Goal: Information Seeking & Learning: Learn about a topic

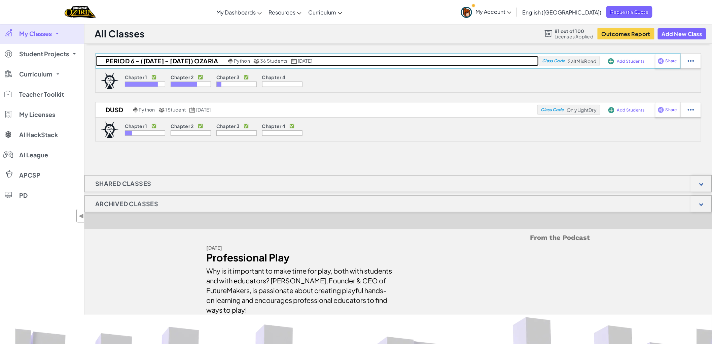
click at [132, 61] on h2 "Period 6 - ([DATE] - [DATE]) Ozaria" at bounding box center [161, 61] width 131 height 10
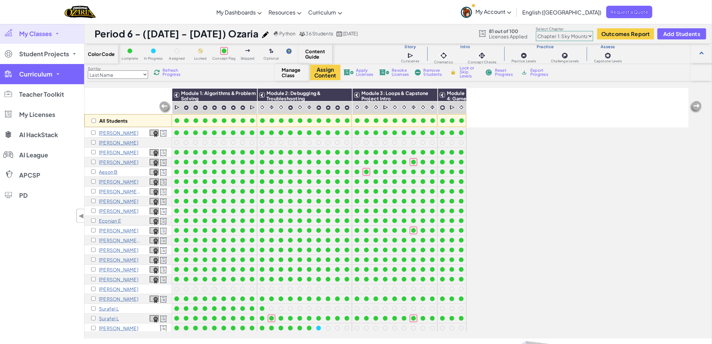
click at [46, 73] on span "Curriculum" at bounding box center [35, 74] width 33 height 6
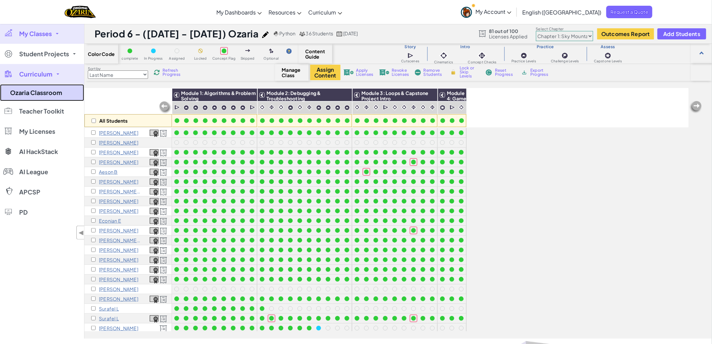
click at [46, 92] on link "Ozaria Classroom" at bounding box center [42, 92] width 84 height 17
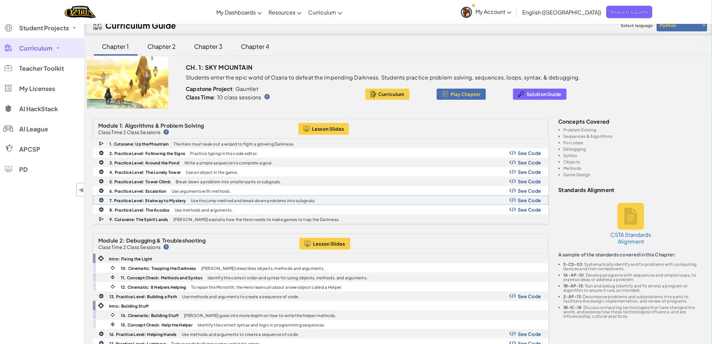
scroll to position [37, 0]
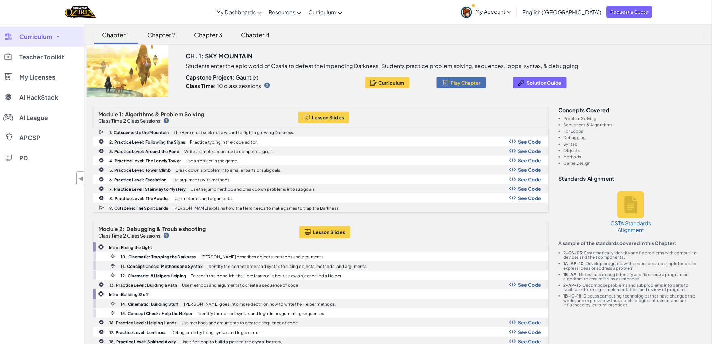
click at [216, 32] on div "Chapter 3" at bounding box center [209, 35] width 42 height 16
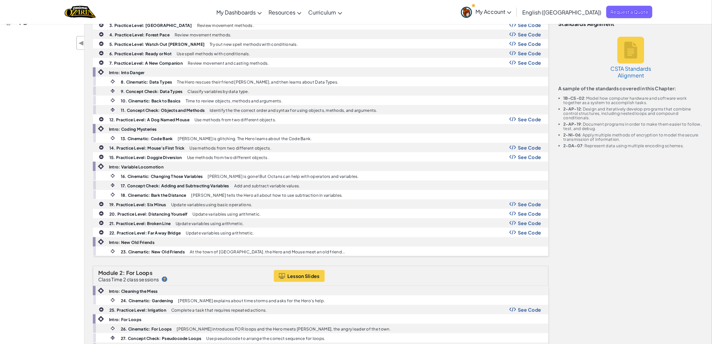
scroll to position [187, 0]
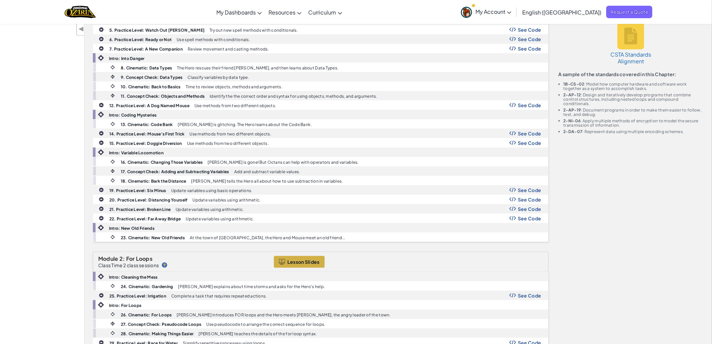
click at [301, 260] on span "Lesson Slides" at bounding box center [304, 261] width 32 height 5
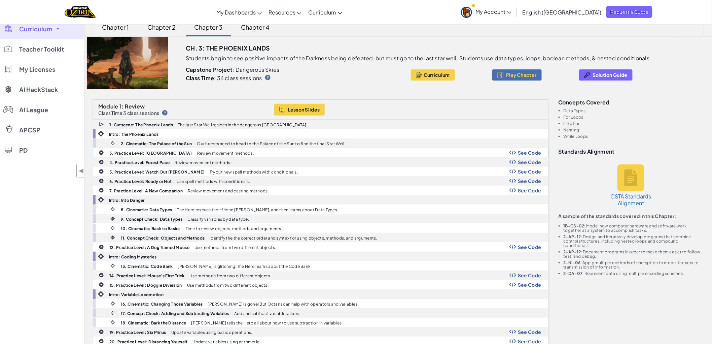
scroll to position [0, 0]
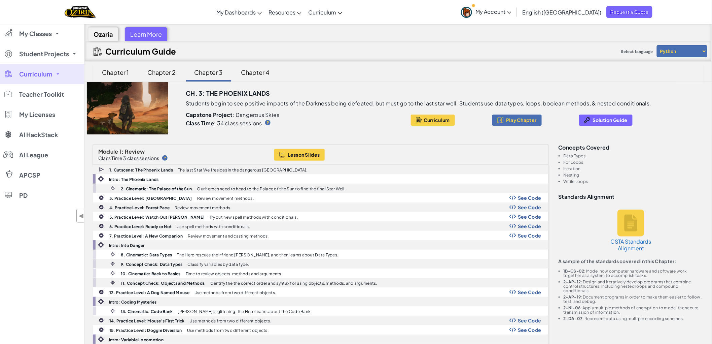
drag, startPoint x: 446, startPoint y: 76, endPoint x: 412, endPoint y: 70, distance: 34.3
click at [412, 70] on div "Chapter 1 Chapter 2 Chapter 3 Chapter 4" at bounding box center [398, 72] width 611 height 17
drag, startPoint x: 62, startPoint y: 276, endPoint x: 19, endPoint y: 275, distance: 43.8
click at [19, 275] on div "My Classes All Classes Period 6 - ([DATE] - [DATE]) Ozaria DUSD Student Project…" at bounding box center [42, 196] width 84 height 344
click at [596, 55] on div "Curriculum Guide Select language Python JavaScript" at bounding box center [398, 51] width 627 height 20
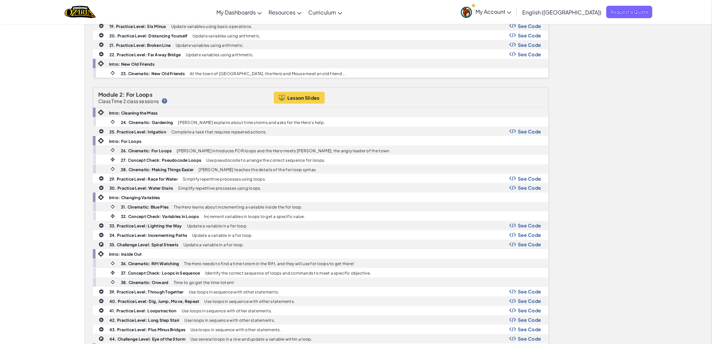
scroll to position [337, 0]
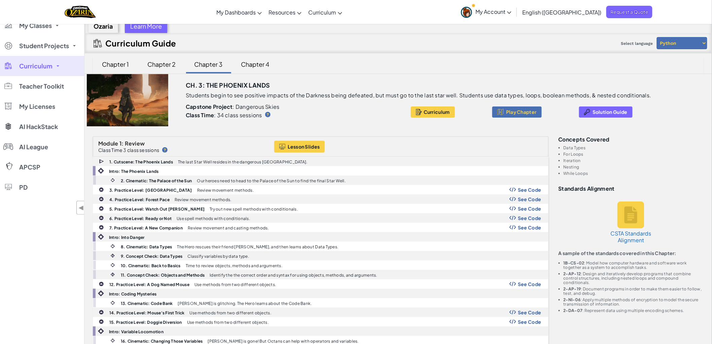
scroll to position [0, 0]
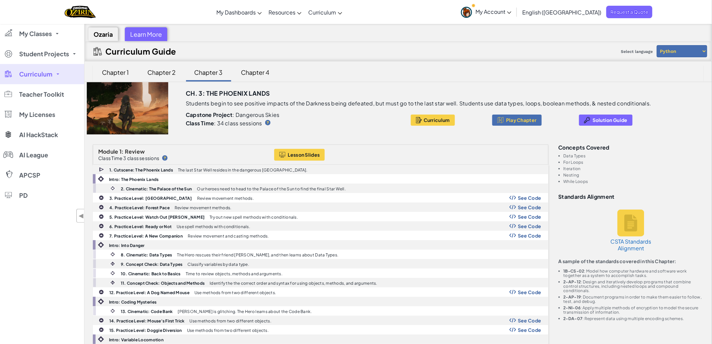
click at [172, 73] on div "Chapter 2" at bounding box center [162, 72] width 42 height 16
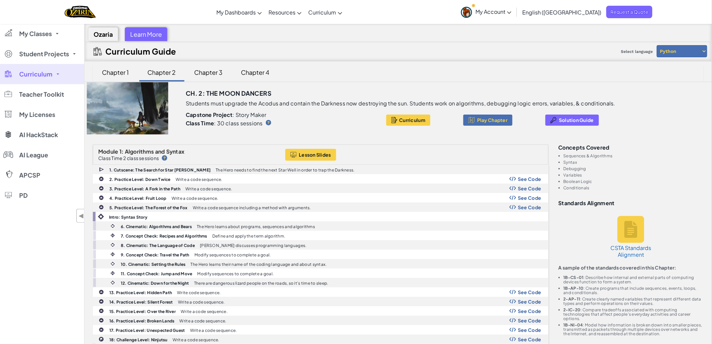
scroll to position [1244, 0]
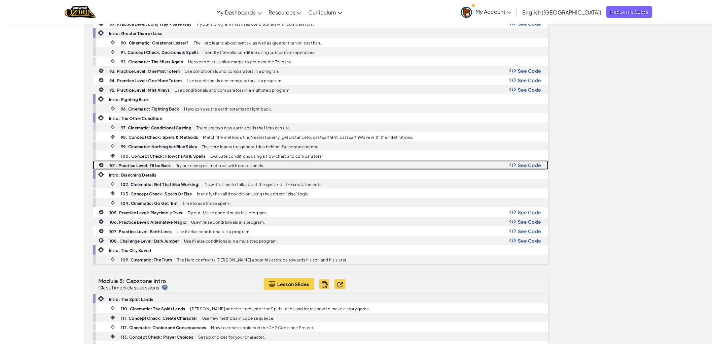
click at [534, 168] on span "See Code" at bounding box center [530, 164] width 24 height 5
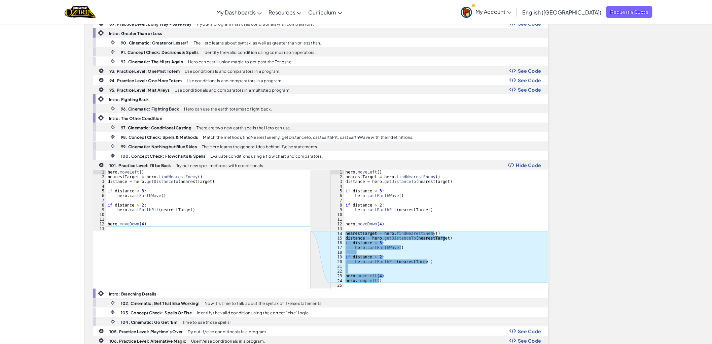
click at [538, 168] on span "Hide Code" at bounding box center [529, 164] width 25 height 5
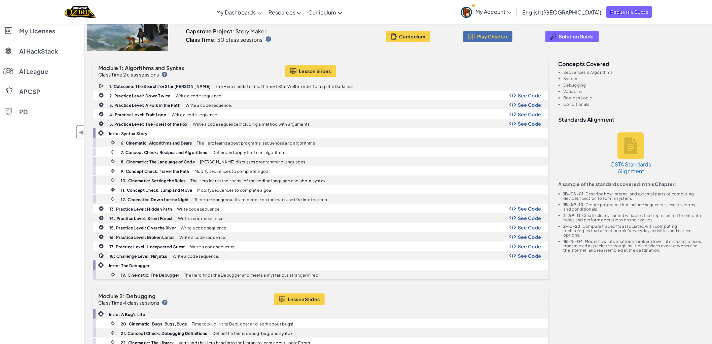
scroll to position [0, 0]
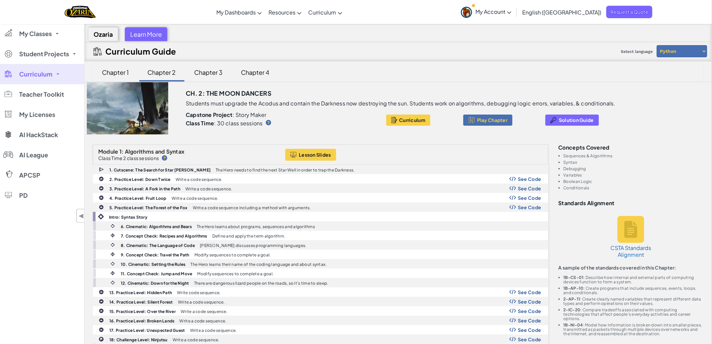
click at [205, 70] on div "Chapter 3" at bounding box center [209, 72] width 42 height 16
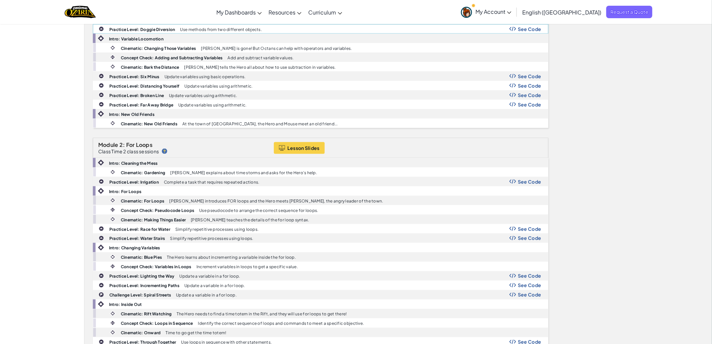
scroll to position [64, 0]
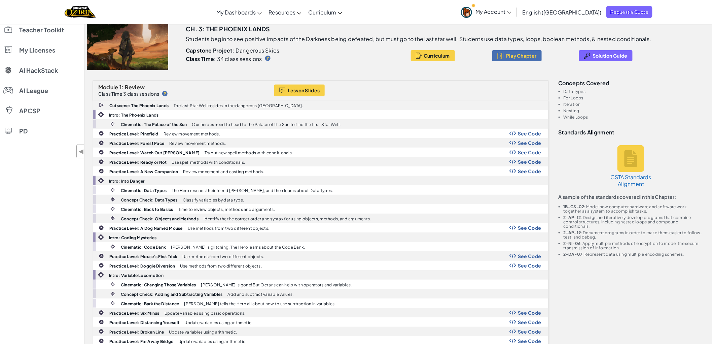
click at [637, 88] on div "Concepts covered Data Types For Loops Iteration Nesting While Loops" at bounding box center [631, 99] width 145 height 39
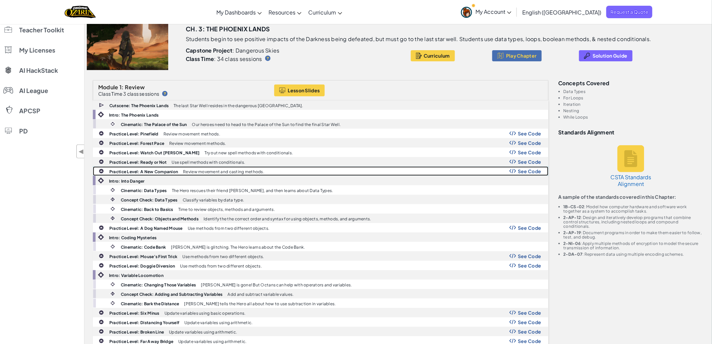
click at [523, 172] on span "See Code" at bounding box center [530, 170] width 24 height 5
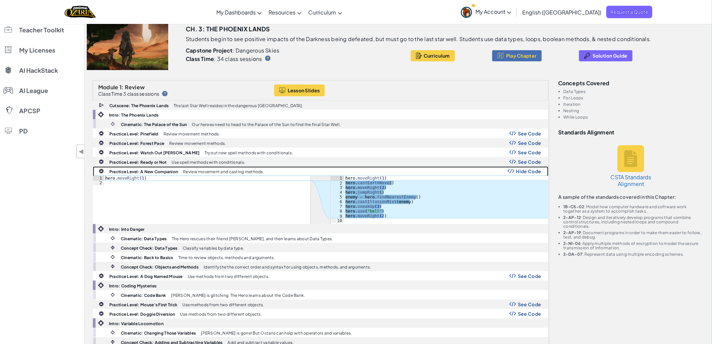
click at [528, 171] on span "Hide Code" at bounding box center [529, 170] width 25 height 5
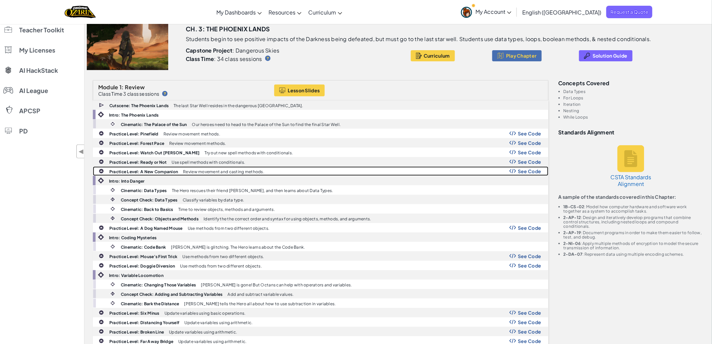
scroll to position [0, 0]
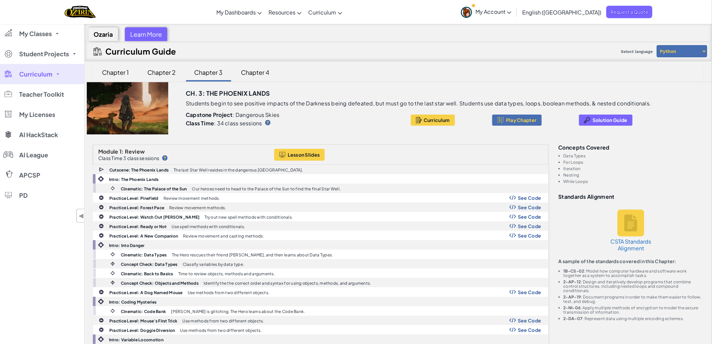
click at [149, 69] on div "Chapter 2" at bounding box center [162, 72] width 42 height 16
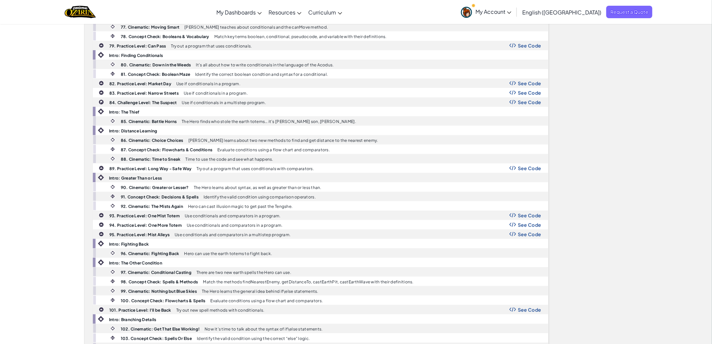
scroll to position [1122, 0]
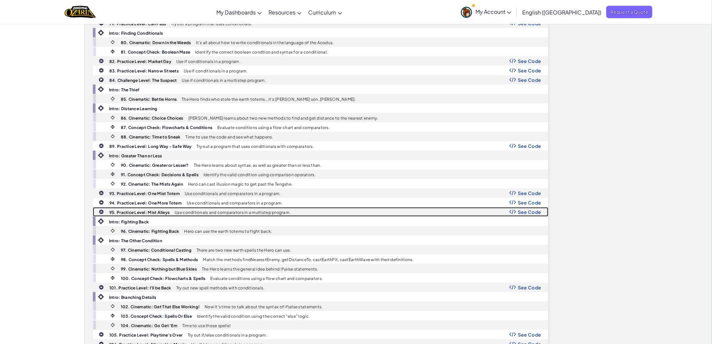
click at [517, 214] on img at bounding box center [513, 211] width 7 height 5
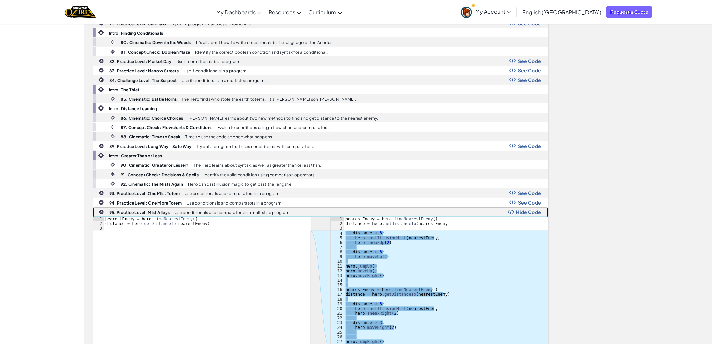
click at [517, 214] on span "Hide Code" at bounding box center [529, 211] width 25 height 5
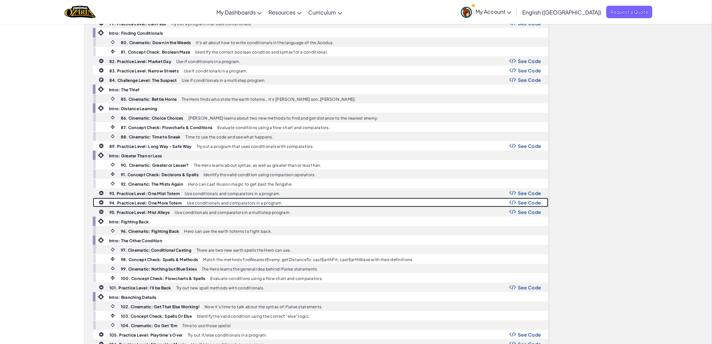
click at [520, 205] on span "See Code" at bounding box center [530, 202] width 24 height 5
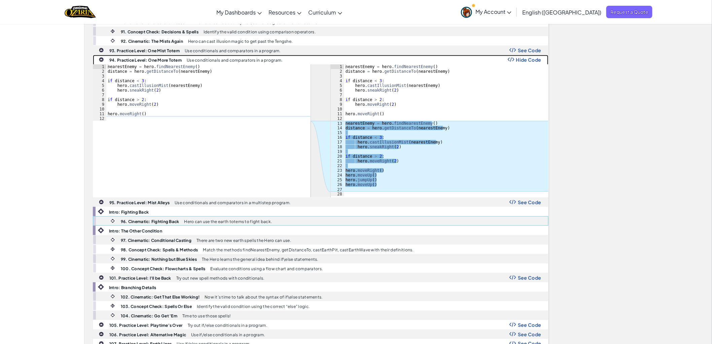
scroll to position [1272, 0]
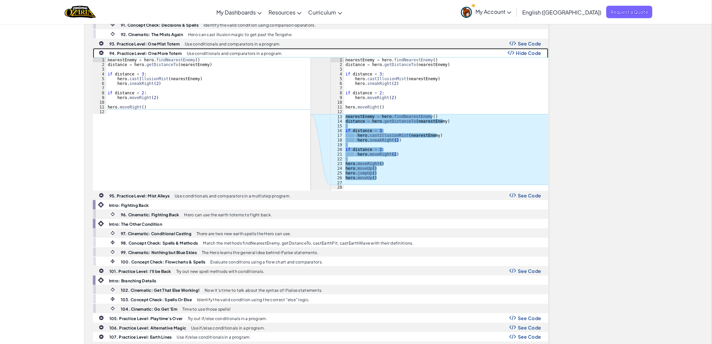
click at [521, 56] on span "Hide Code" at bounding box center [529, 52] width 25 height 5
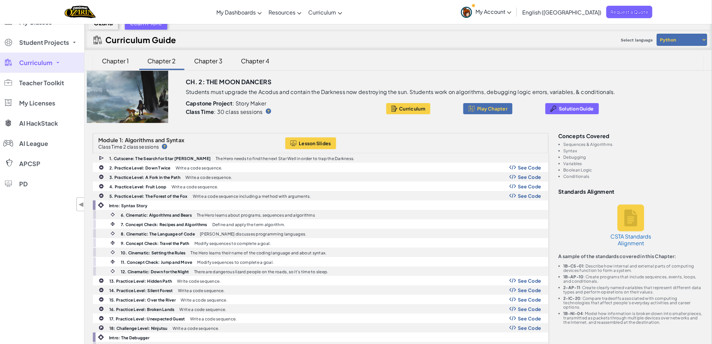
scroll to position [0, 0]
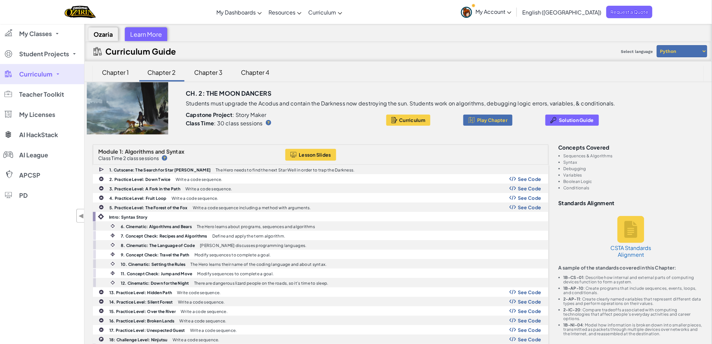
click at [208, 76] on div "Chapter 3" at bounding box center [209, 72] width 42 height 16
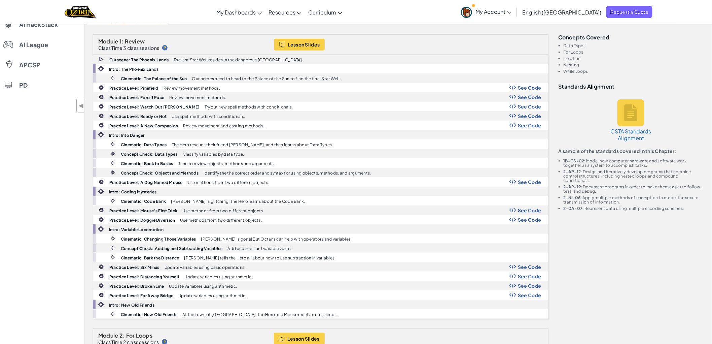
scroll to position [187, 0]
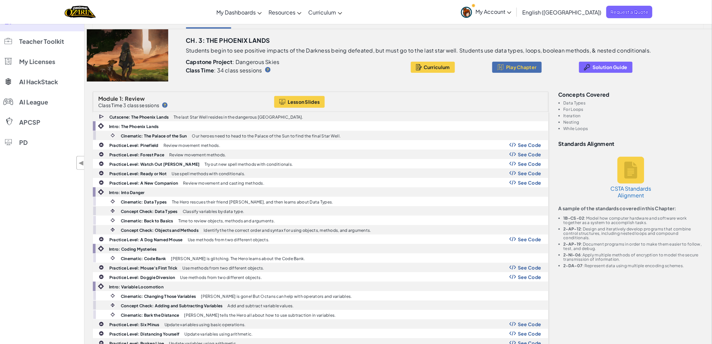
scroll to position [0, 0]
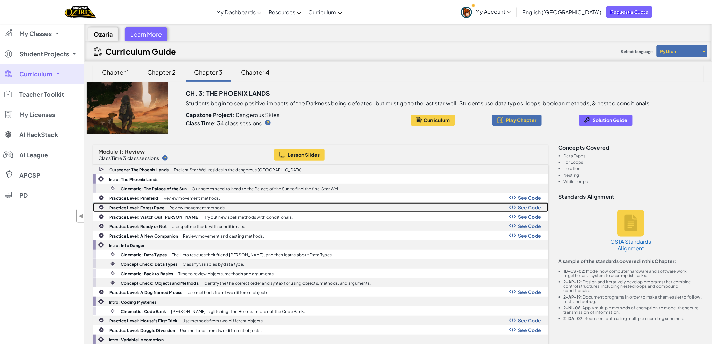
click at [519, 208] on span "See Code" at bounding box center [530, 206] width 24 height 5
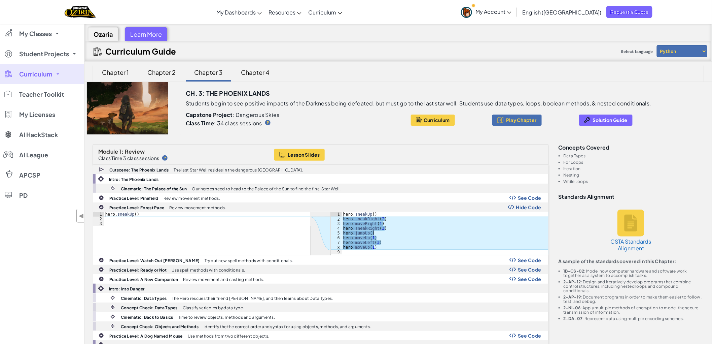
click at [672, 15] on div "Toggle navigation My Dashboards Ozaria Teacher Dashboard CodeCombat Teacher Das…" at bounding box center [356, 12] width 716 height 24
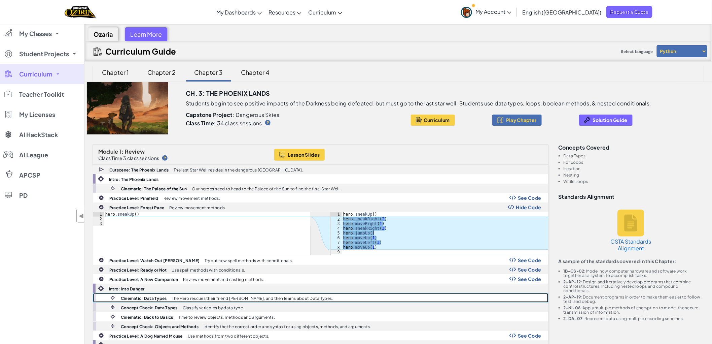
click at [350, 297] on div "Cinematic: Data Types The Hero rescues their friend [PERSON_NAME], and then lea…" at bounding box center [327, 297] width 444 height 9
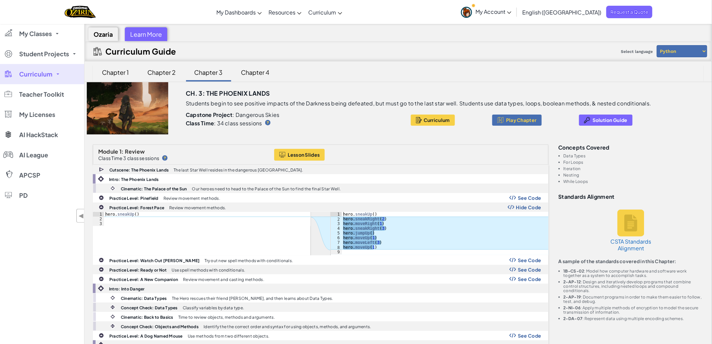
click at [172, 73] on div "Chapter 2" at bounding box center [162, 72] width 42 height 16
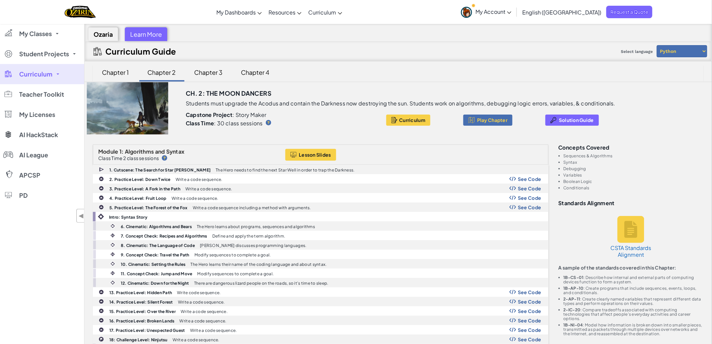
click at [555, 66] on div "Chapter 1 Chapter 2 Chapter 3 Chapter 4" at bounding box center [398, 72] width 611 height 17
click at [215, 70] on div "Chapter 3" at bounding box center [209, 72] width 42 height 16
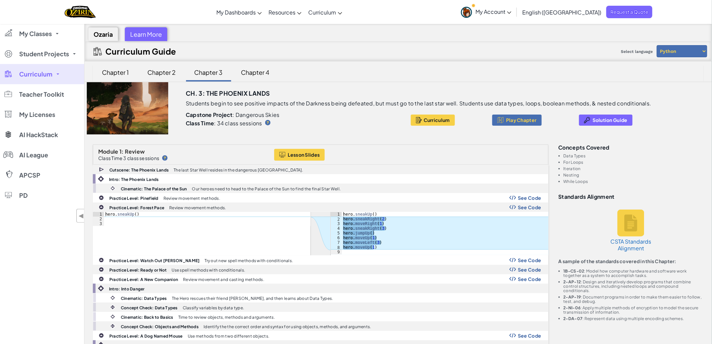
scroll to position [555, 0]
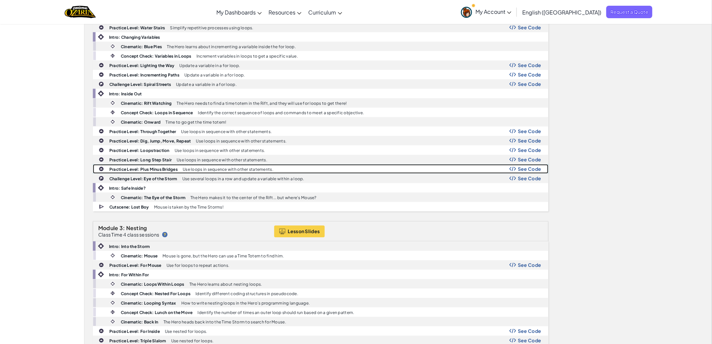
click at [523, 168] on span "See Code" at bounding box center [530, 168] width 24 height 5
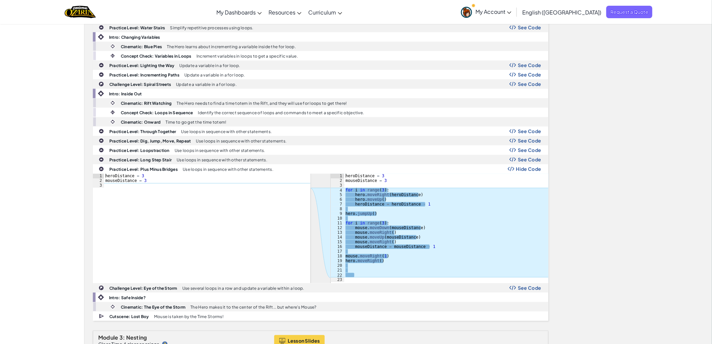
type textarea "for i in range(3):"
click at [468, 192] on div "heroDistance = 3 mouseDistance = 3 for i in range ( 3 ) : hero . moveRight ( he…" at bounding box center [446, 232] width 204 height 118
click at [380, 191] on div "heroDistance = 3 mouseDistance = 3 for i in range ( 3 ) : hero . moveRight ( he…" at bounding box center [446, 232] width 204 height 118
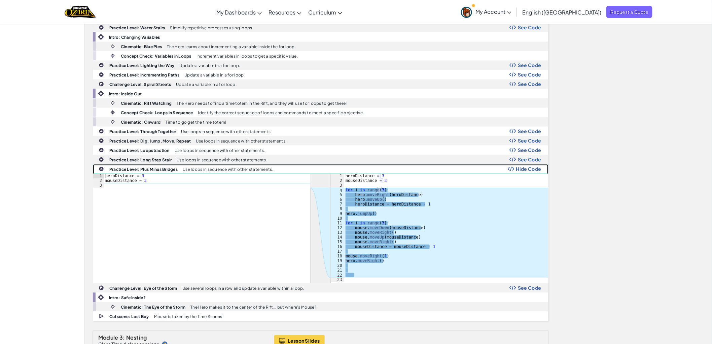
click at [533, 169] on span "Hide Code" at bounding box center [529, 168] width 25 height 5
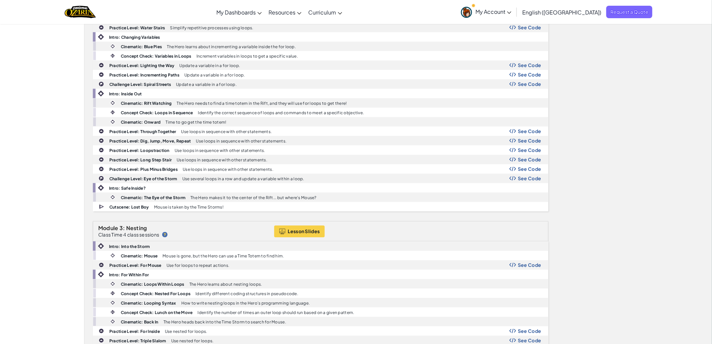
click at [594, 119] on div "Module 1: Review Class Time 3 class sessions Lesson Slides Cutscene: The Phoeni…" at bounding box center [398, 327] width 621 height 1475
click at [576, 93] on div "Module 1: Review Class Time 3 class sessions Lesson Slides Cutscene: The Phoeni…" at bounding box center [398, 327] width 621 height 1475
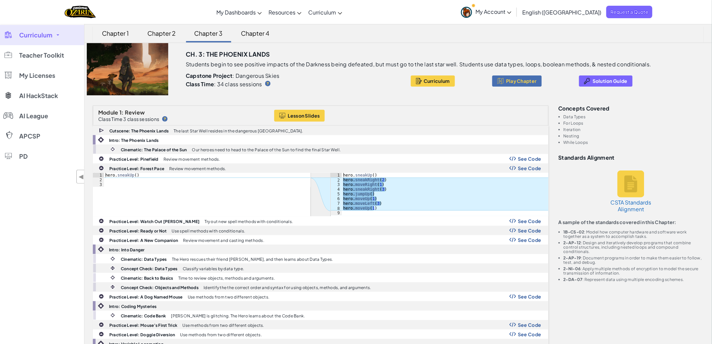
scroll to position [0, 0]
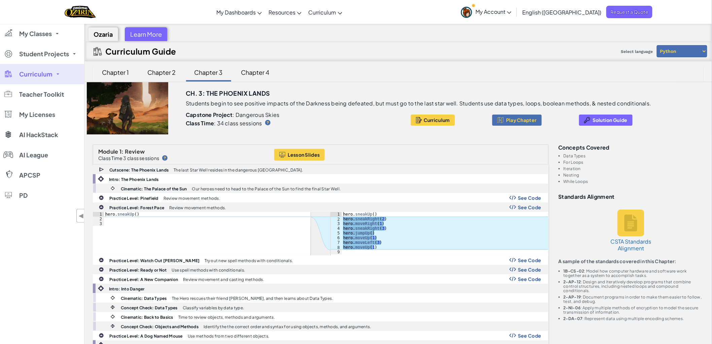
click at [167, 70] on div "Chapter 2" at bounding box center [162, 72] width 42 height 16
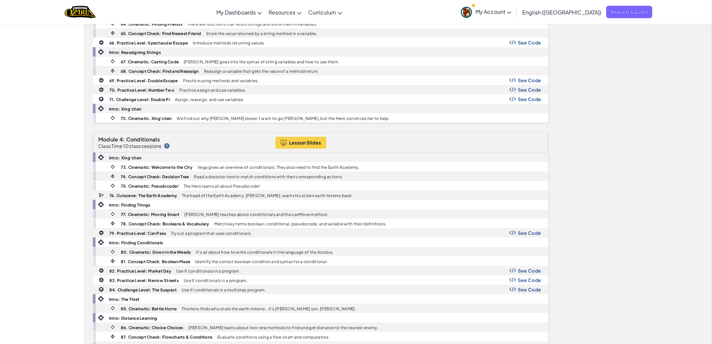
scroll to position [1311, 0]
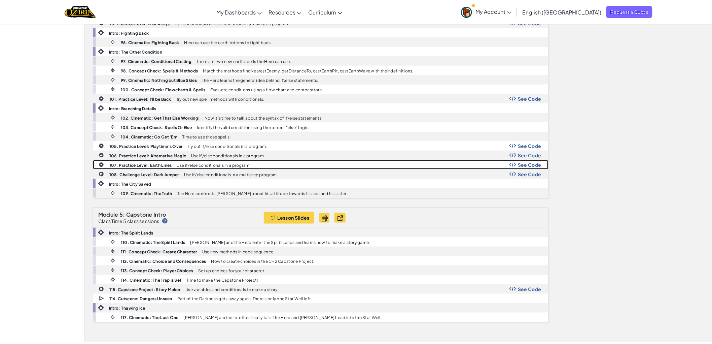
click at [519, 167] on span "See Code" at bounding box center [530, 164] width 24 height 5
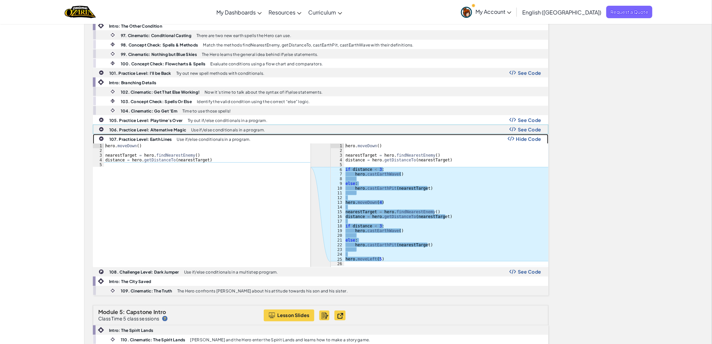
scroll to position [1348, 0]
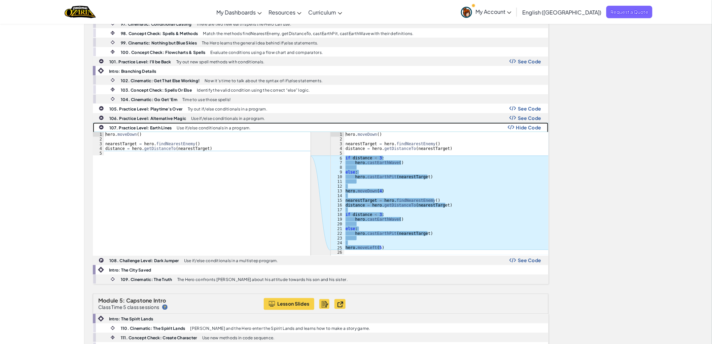
click at [527, 130] on span "Hide Code" at bounding box center [529, 127] width 25 height 5
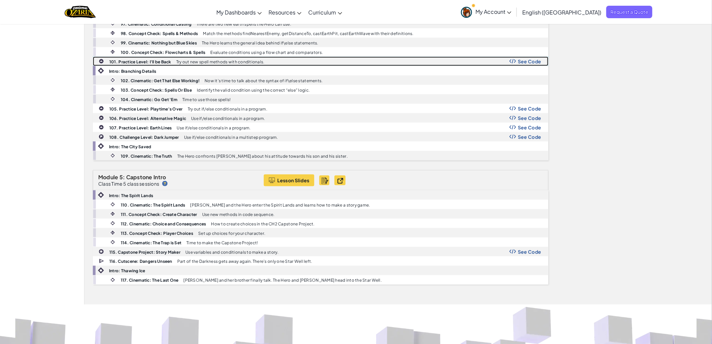
click at [523, 64] on span "See Code" at bounding box center [530, 61] width 24 height 5
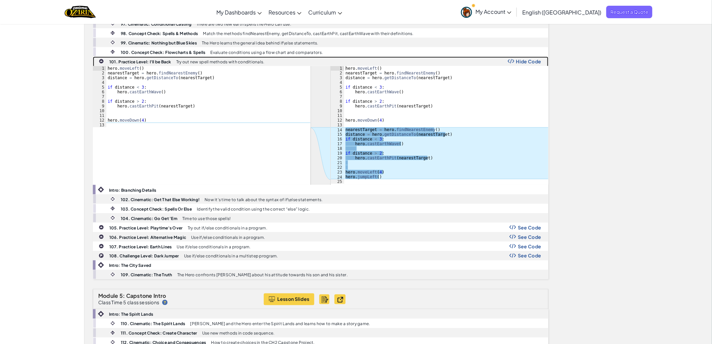
scroll to position [1467, 0]
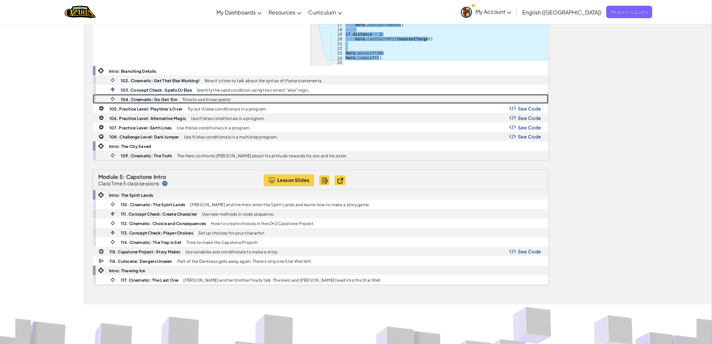
click at [385, 102] on div "104. Cinematic: Go Get 'Em Time to use those spells!" at bounding box center [327, 99] width 444 height 9
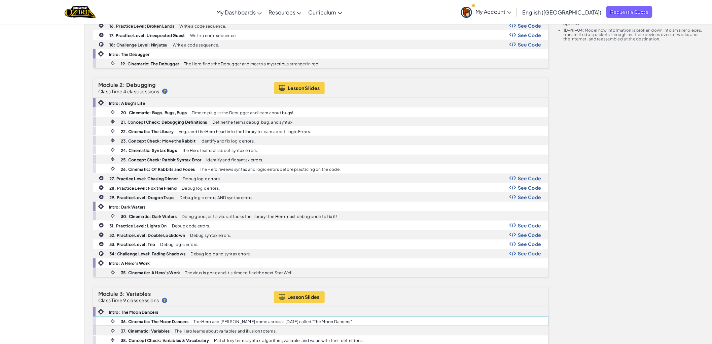
scroll to position [378, 0]
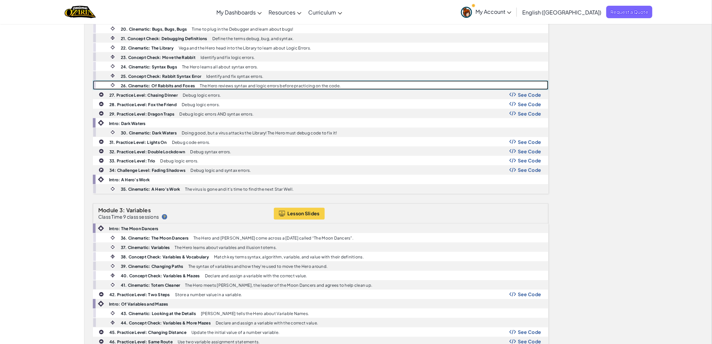
click at [210, 90] on div "26. Cinematic: Of Rabbits and Foxes The Hero reviews syntax and logic errors be…" at bounding box center [321, 84] width 456 height 9
